Goal: Information Seeking & Learning: Learn about a topic

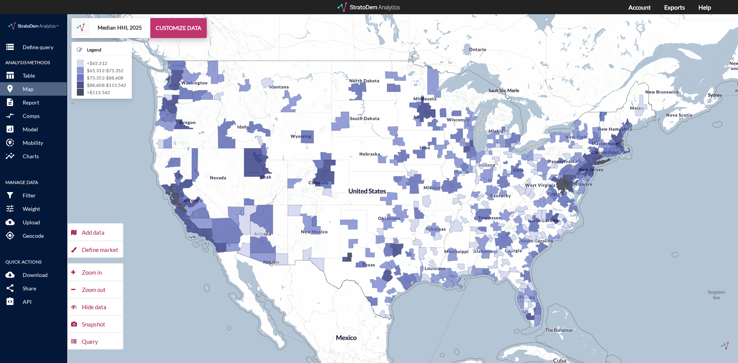
click button "CUSTOMIZE DATA"
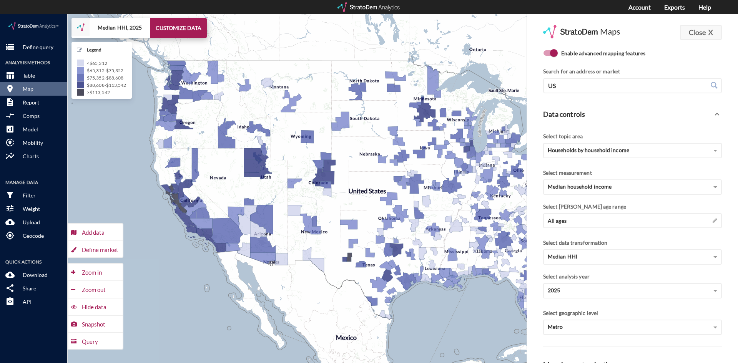
click button "Close X"
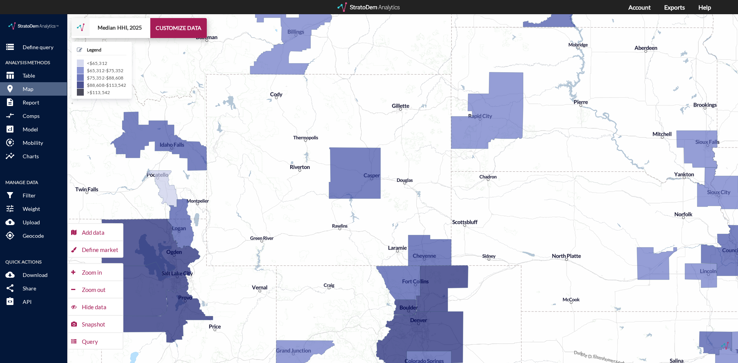
drag, startPoint x: 358, startPoint y: 107, endPoint x: 429, endPoint y: 107, distance: 71.5
click div "+ − Median HHI, 2025 CUSTOMIZE DATA Legend < $65,312 $65,312 - $75,352 $75,352 …"
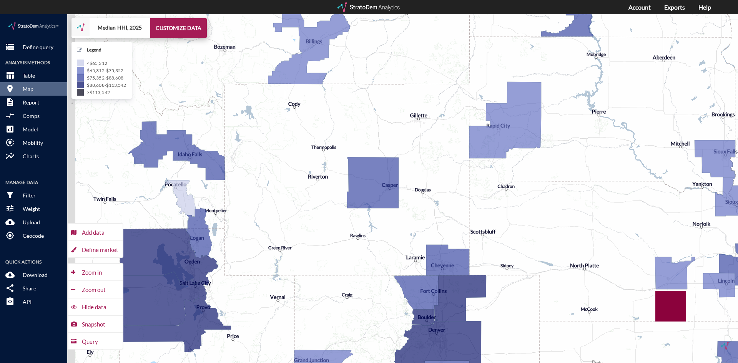
drag, startPoint x: 294, startPoint y: 220, endPoint x: 335, endPoint y: 235, distance: 43.8
click div "+ − Median HHI, 2025 CUSTOMIZE DATA Legend < $65,312 $65,312 - $75,352 $75,352 …"
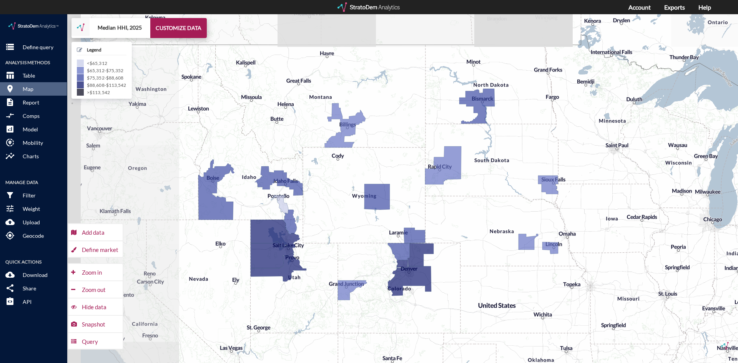
drag, startPoint x: 330, startPoint y: 183, endPoint x: 347, endPoint y: 187, distance: 17.6
click div "+ − Median HHI, 2025 CUSTOMIZE DATA Legend < $65,312 $65,312 - $75,352 $75,352 …"
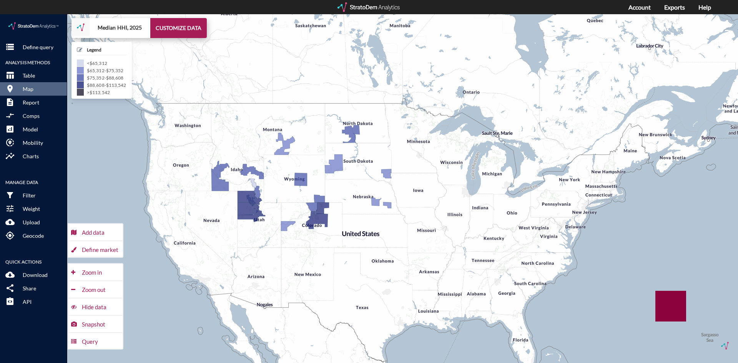
drag, startPoint x: 362, startPoint y: 126, endPoint x: 314, endPoint y: 112, distance: 50.0
click div "+ − Median HHI, 2025 CUSTOMIZE DATA Legend < $65,312 $65,312 - $75,352 $75,352 …"
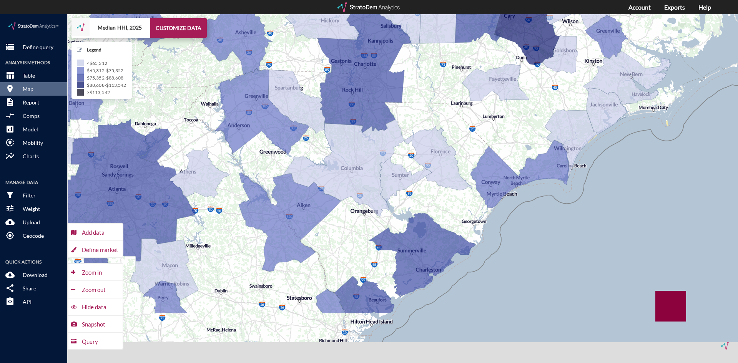
drag, startPoint x: 539, startPoint y: 285, endPoint x: 559, endPoint y: 172, distance: 114.7
click div "+ − Median HHI, 2025 CUSTOMIZE DATA Legend < $65,312 $65,312 - $75,352 $75,352 …"
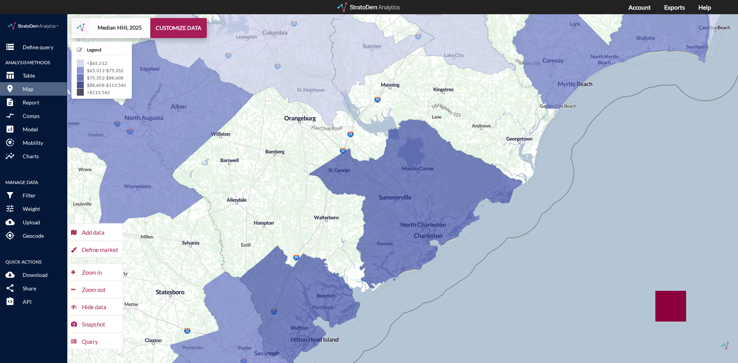
drag, startPoint x: 528, startPoint y: 238, endPoint x: 548, endPoint y: 245, distance: 20.7
click div "+ − Median HHI, 2025 CUSTOMIZE DATA Legend < $65,312 $65,312 - $75,352 $75,352 …"
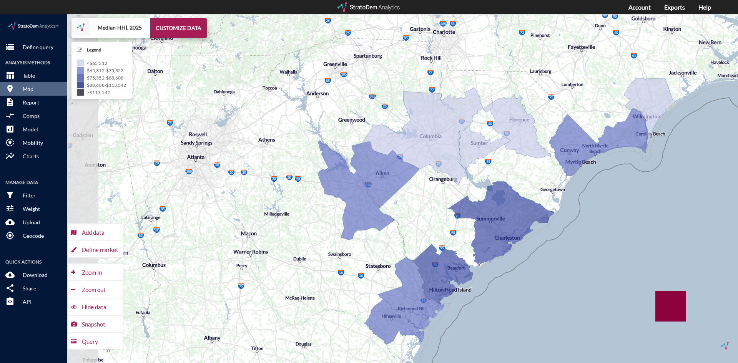
drag, startPoint x: 528, startPoint y: 136, endPoint x: 548, endPoint y: 180, distance: 48.3
click div "+ − Median HHI, 2025 CUSTOMIZE DATA Legend < $65,312 $65,312 - $75,352 $75,352 …"
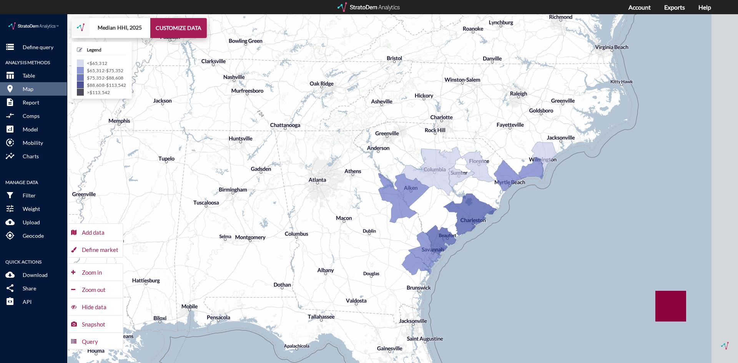
drag, startPoint x: 545, startPoint y: 167, endPoint x: 490, endPoint y: 178, distance: 56.0
click div "+ − Median HHI, 2025 CUSTOMIZE DATA Legend < $65,312 $65,312 - $75,352 $75,352 …"
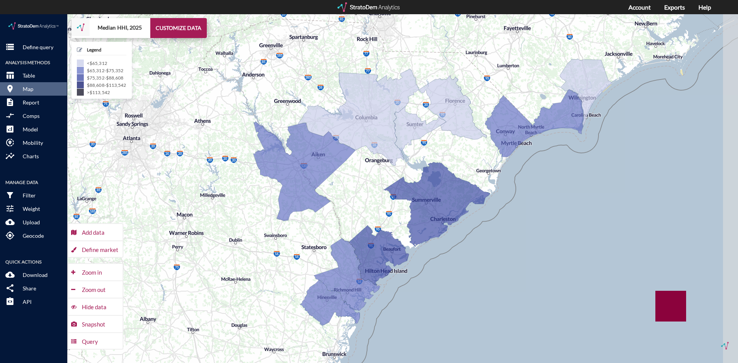
drag, startPoint x: 488, startPoint y: 174, endPoint x: 477, endPoint y: 139, distance: 36.6
click div "+ − Median HHI, 2025 CUSTOMIZE DATA Legend < $65,312 $65,312 - $75,352 $75,352 …"
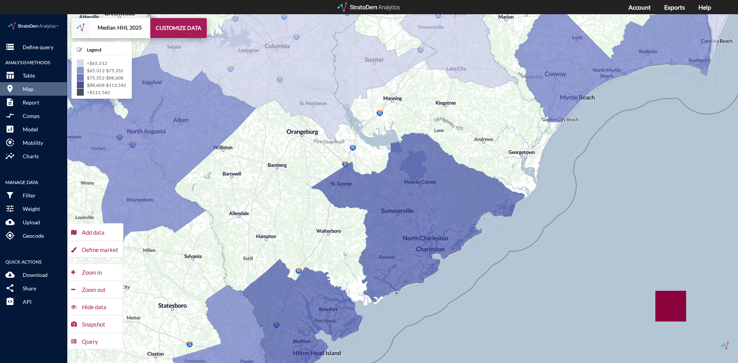
drag, startPoint x: 476, startPoint y: 211, endPoint x: 496, endPoint y: 246, distance: 40.7
click div "+ − Median HHI, 2025 CUSTOMIZE DATA Legend < $65,312 $65,312 - $75,352 $75,352 …"
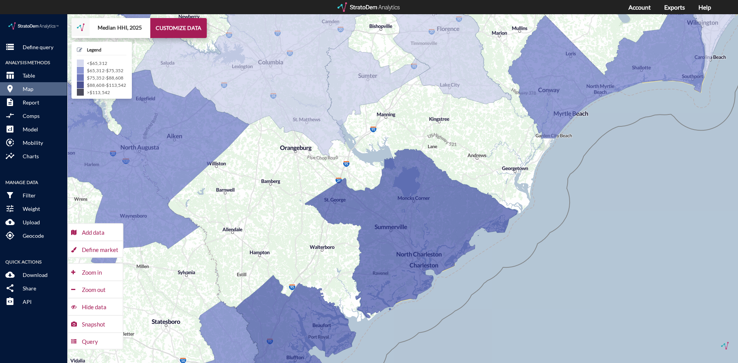
drag, startPoint x: 591, startPoint y: 161, endPoint x: 562, endPoint y: 209, distance: 56.3
click div "+ − Median HHI, 2025 CUSTOMIZE DATA Legend < $65,312 $65,312 - $75,352 $75,352 …"
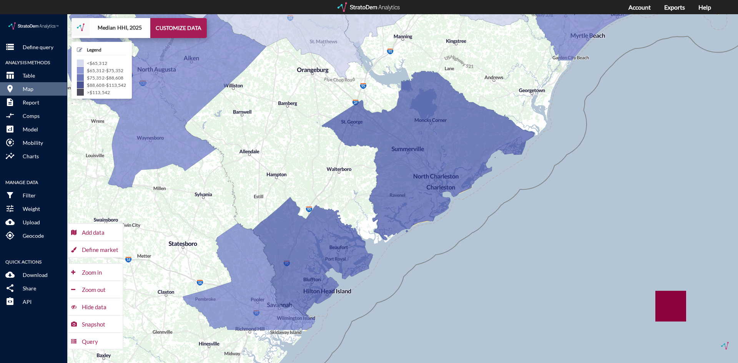
drag, startPoint x: 541, startPoint y: 241, endPoint x: 539, endPoint y: 186, distance: 55.0
click div "+ − Median HHI, 2025 CUSTOMIZE DATA Legend < $65,312 $65,312 - $75,352 $75,352 …"
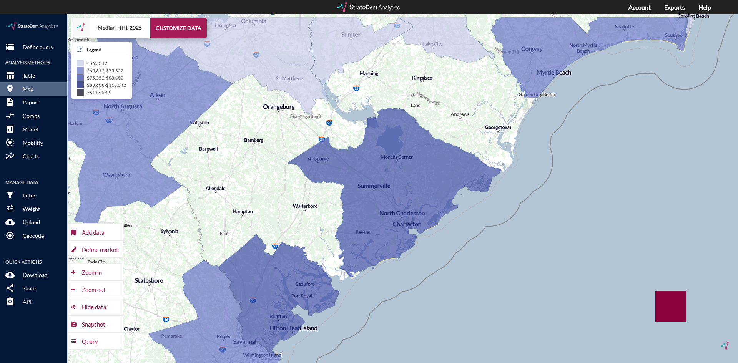
drag, startPoint x: 526, startPoint y: 180, endPoint x: 491, endPoint y: 220, distance: 52.8
click div "+ − Median HHI, 2025 CUSTOMIZE DATA Legend < $65,312 $65,312 - $75,352 $75,352 …"
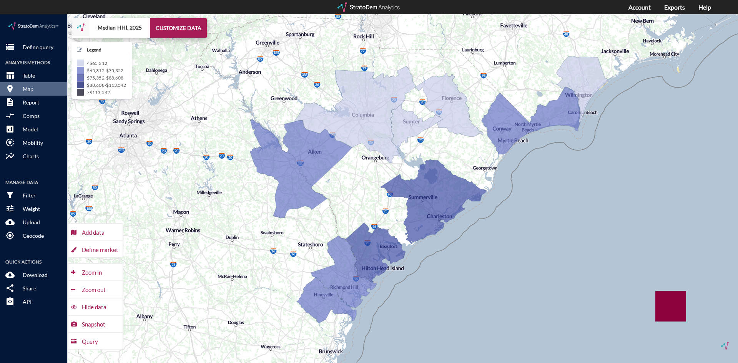
drag, startPoint x: 514, startPoint y: 198, endPoint x: 503, endPoint y: 193, distance: 11.4
click div "+ − Median HHI, 2025 CUSTOMIZE DATA Legend < $65,312 $65,312 - $75,352 $75,352 …"
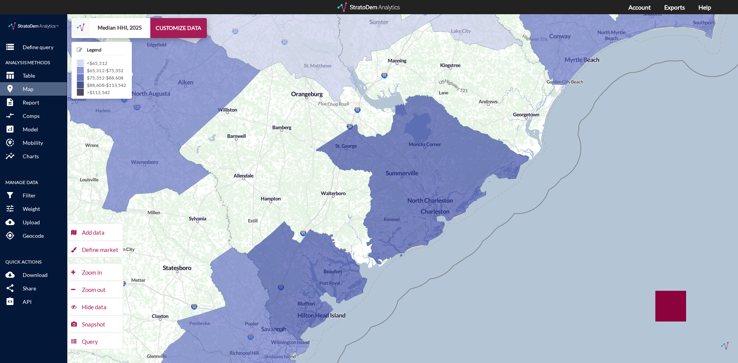
drag, startPoint x: 461, startPoint y: 212, endPoint x: 481, endPoint y: 218, distance: 21.2
click div "+ − Median HHI, 2025 CUSTOMIZE DATA Legend < $65,312 $65,312 - $75,352 $75,352 …"
